Goal: Task Accomplishment & Management: Manage account settings

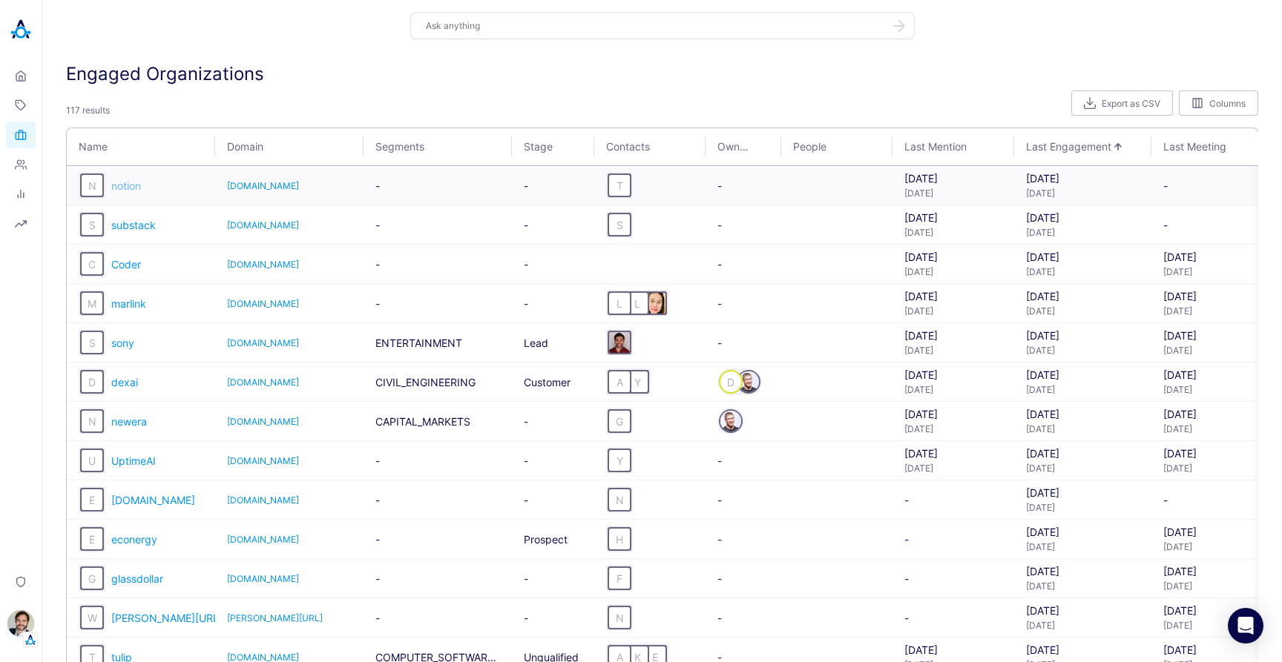
click at [131, 186] on span "notion" at bounding box center [126, 186] width 30 height 13
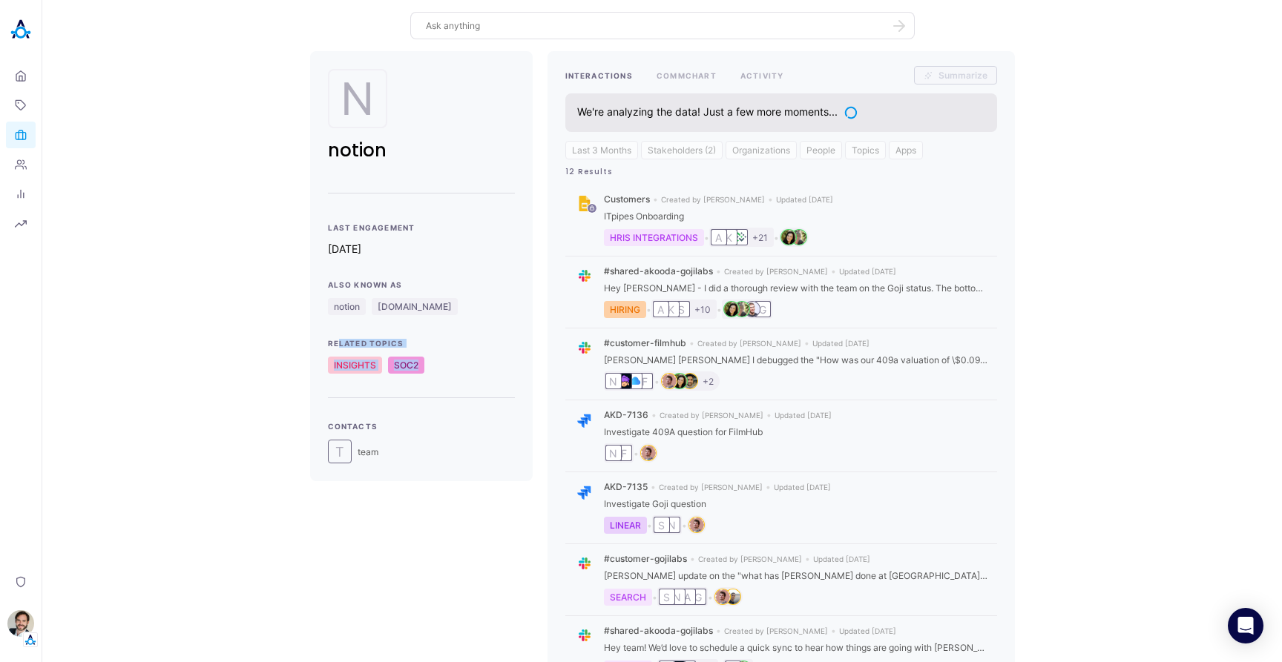
drag, startPoint x: 335, startPoint y: 343, endPoint x: 437, endPoint y: 375, distance: 107.0
click at [437, 375] on div "Last Engagement 1d ago Also Known As notion mail.notion.so Related Topics INSIG…" at bounding box center [421, 343] width 187 height 240
click at [449, 352] on div "Related Topics INSIGHTS SOC2" at bounding box center [421, 356] width 187 height 35
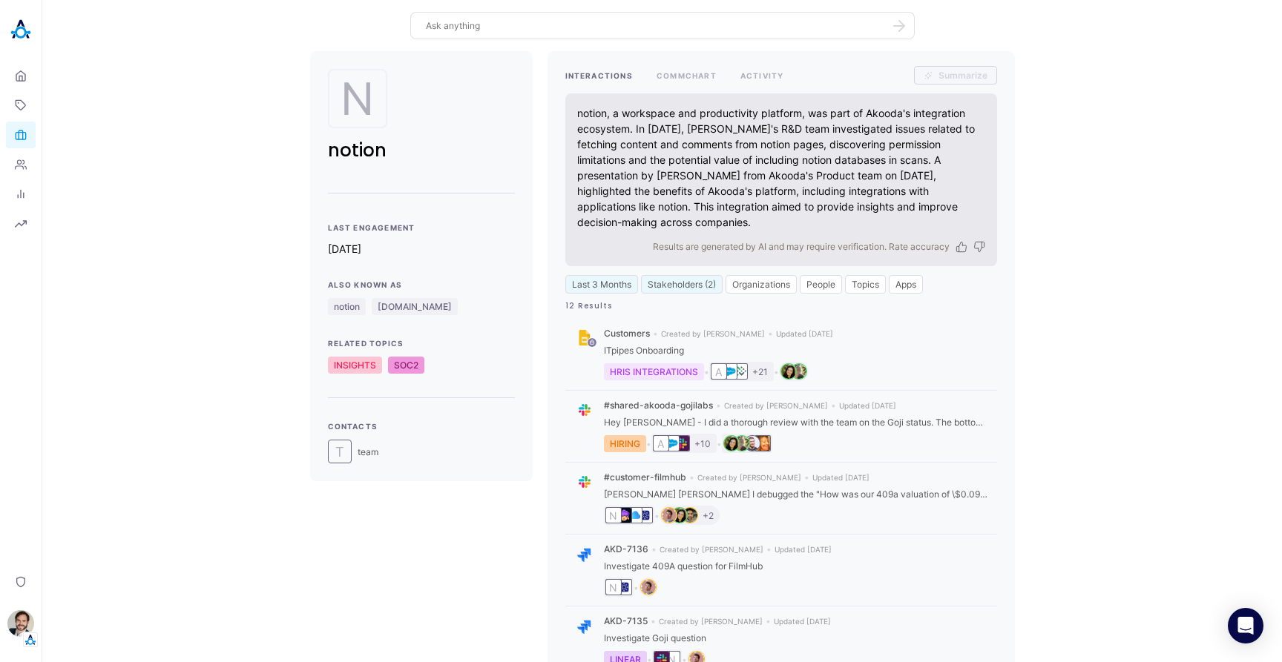
click at [258, 237] on div "N notion Last Engagement 1d ago Also Known As notion mail.notion.so Related Top…" at bounding box center [662, 568] width 1216 height 1034
click at [24, 76] on icon at bounding box center [21, 76] width 12 height 14
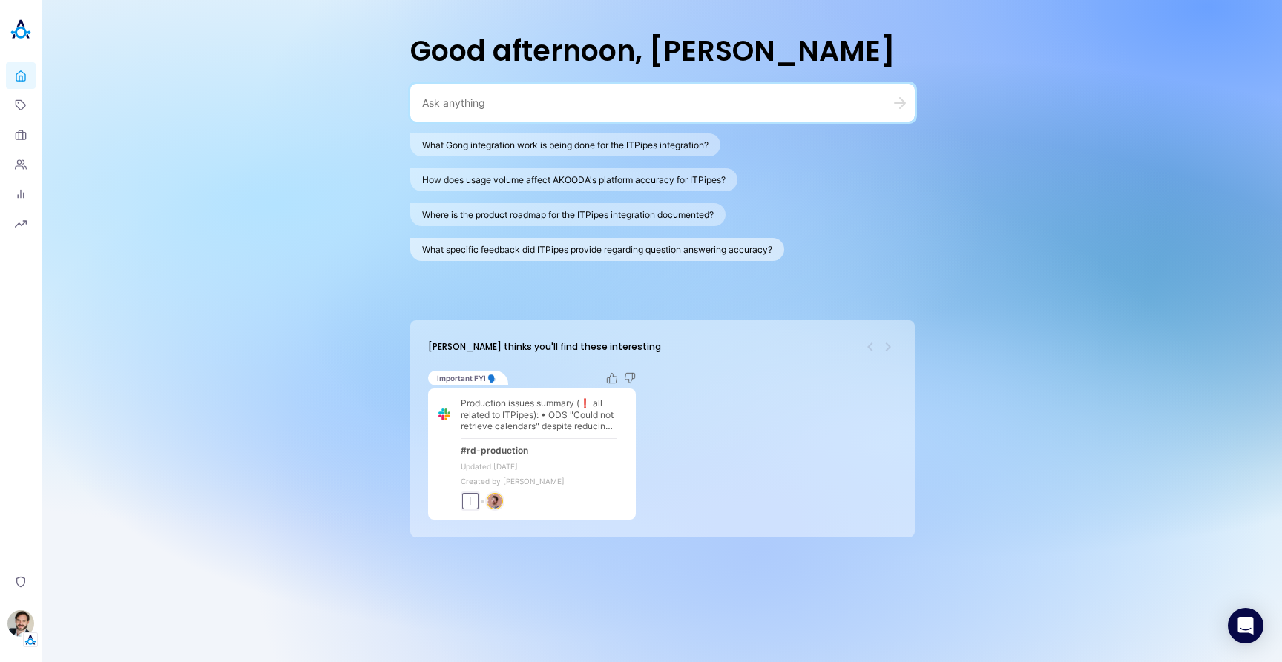
click at [536, 251] on button "What specific feedback did ITPipes provide regarding question answering accurac…" at bounding box center [597, 249] width 374 height 23
type textarea "What specific feedback did ITPipes provide regarding question answering accurac…"
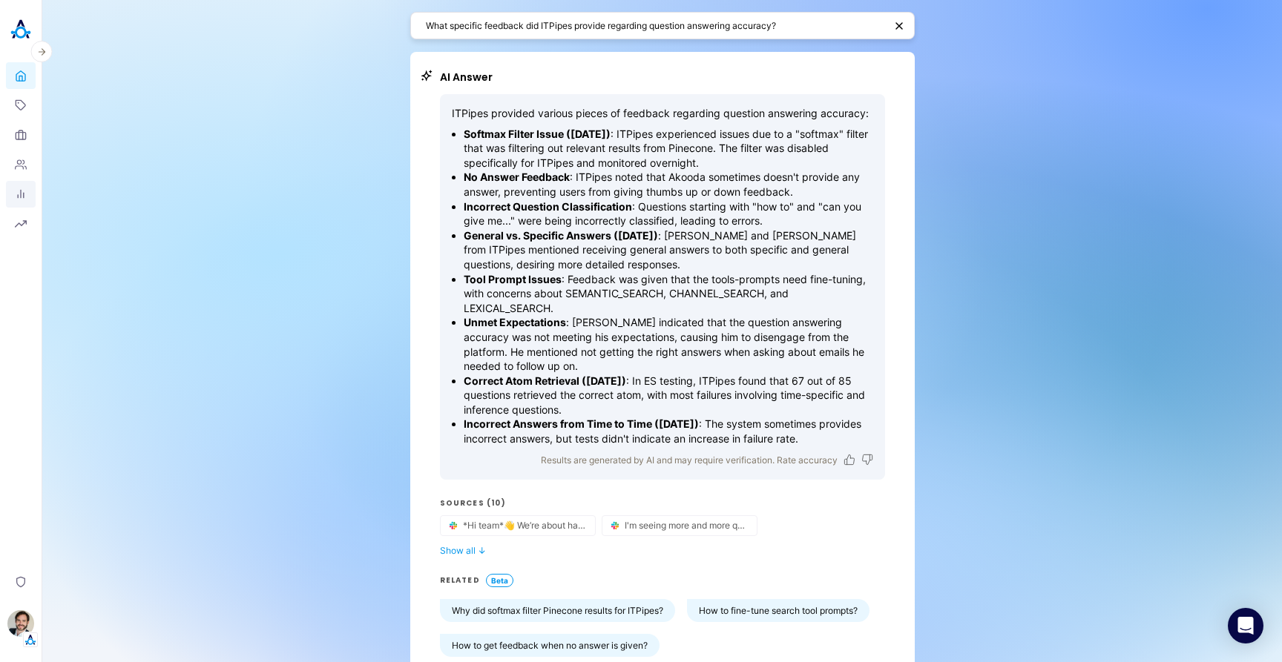
click at [19, 198] on icon at bounding box center [21, 194] width 12 height 12
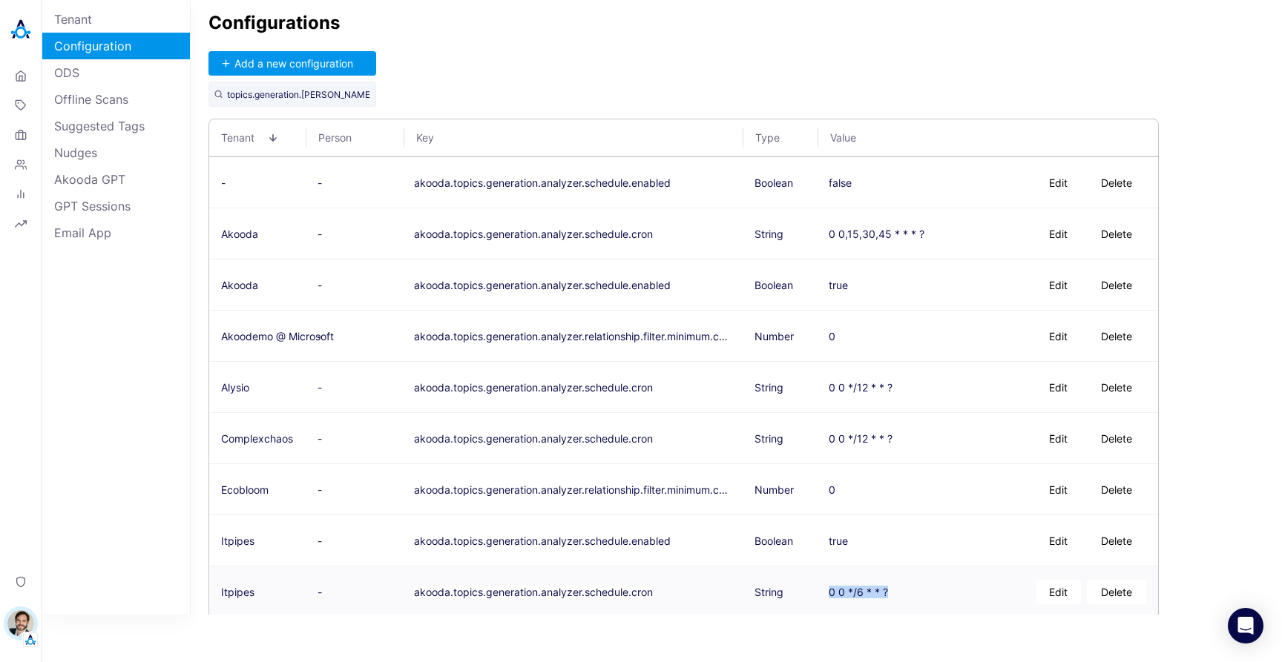
drag, startPoint x: 890, startPoint y: 591, endPoint x: 823, endPoint y: 597, distance: 67.8
click at [823, 597] on td "0 0 */6 * * ? Edit Delete" at bounding box center [987, 592] width 341 height 51
copy div "0 0 */6 * * ?"
click at [1050, 233] on button "Edit" at bounding box center [1058, 234] width 45 height 24
type textarea "0 0 */6 * * ?"
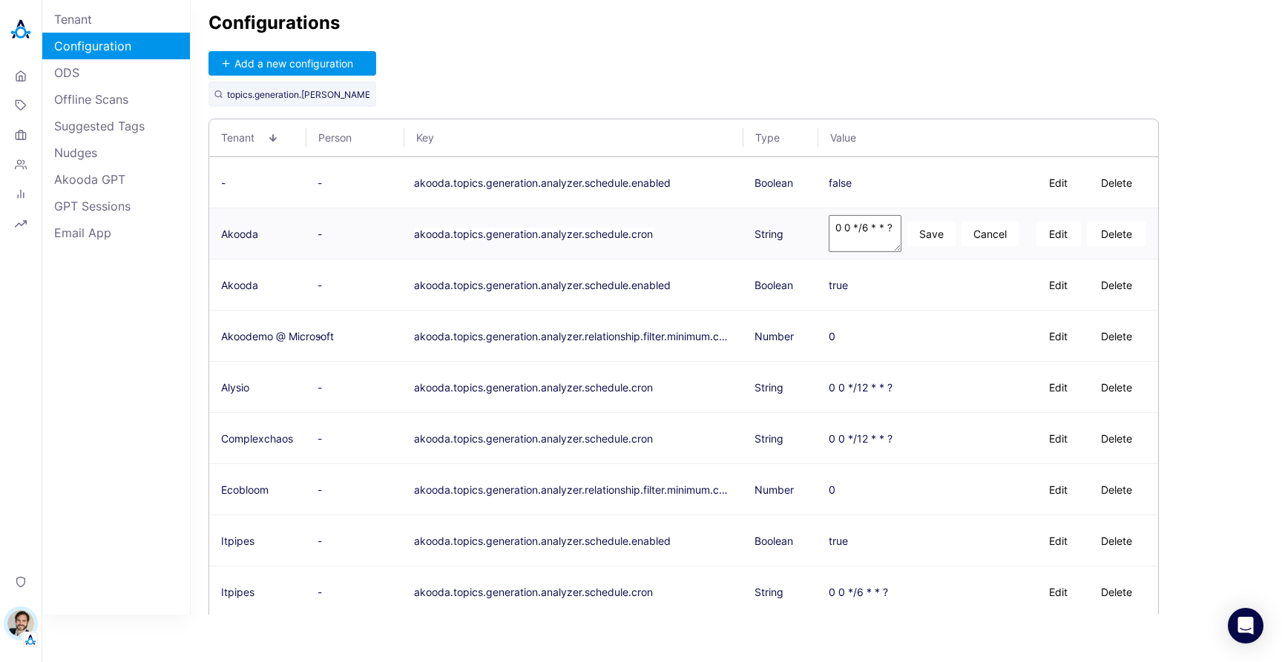
click at [917, 234] on button "Save" at bounding box center [931, 234] width 48 height 24
click at [869, 72] on div "Configurations Add a new configuration topics.generation.ana Tenant Person Key …" at bounding box center [736, 307] width 1091 height 615
click at [856, 70] on div "Configurations Add a new configuration topics.generation.ana Tenant Person Key …" at bounding box center [736, 307] width 1091 height 615
